Goal: Task Accomplishment & Management: Manage account settings

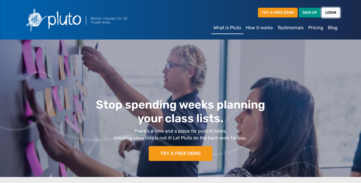
click at [333, 14] on link "LOGIN" at bounding box center [331, 12] width 18 height 9
click at [330, 13] on link "LOGIN" at bounding box center [331, 12] width 18 height 9
click at [332, 12] on link "LOGIN" at bounding box center [331, 12] width 18 height 9
click at [329, 14] on link "LOGIN" at bounding box center [331, 12] width 18 height 9
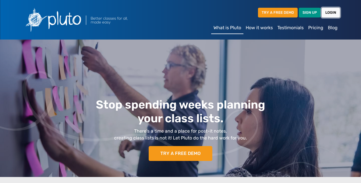
click at [329, 13] on link "LOGIN" at bounding box center [331, 12] width 18 height 9
